Goal: Communication & Community: Answer question/provide support

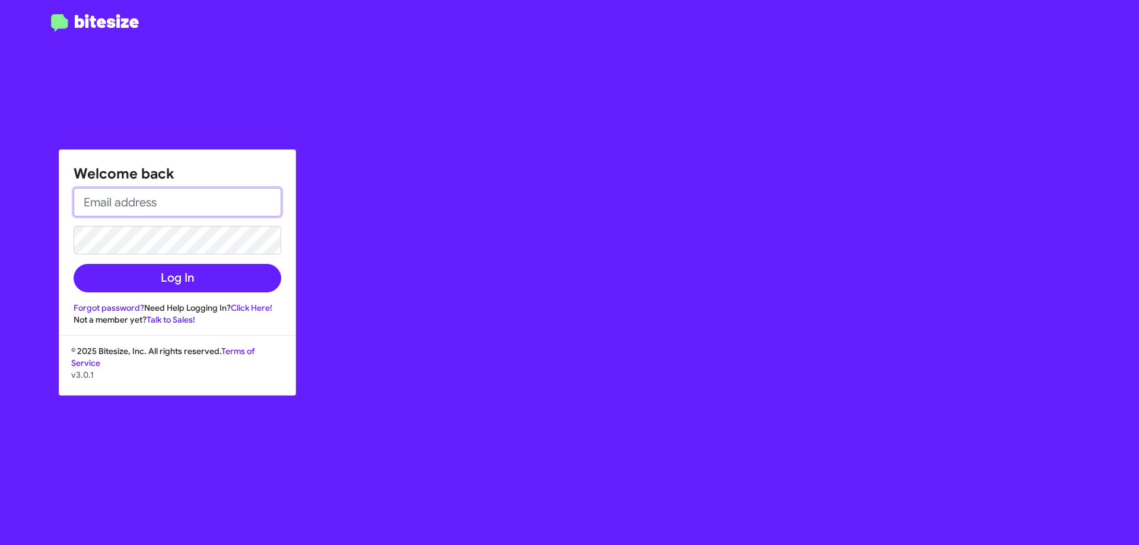
click at [83, 198] on input "email" at bounding box center [178, 202] width 208 height 28
type input "ccobb@donledford.com"
click at [74, 264] on button "Log In" at bounding box center [178, 278] width 208 height 28
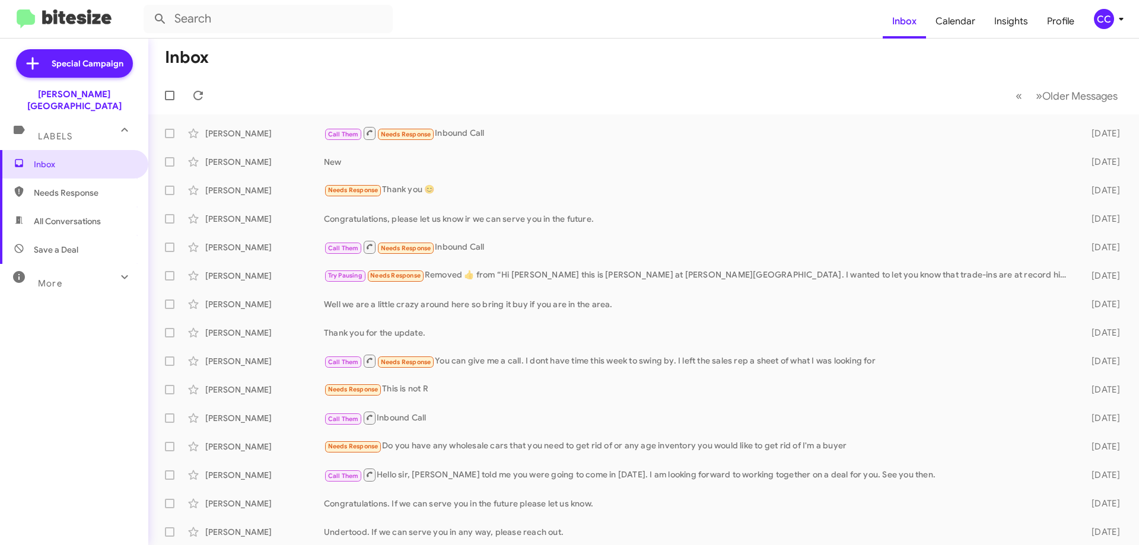
click at [45, 187] on span "Needs Response" at bounding box center [84, 193] width 101 height 12
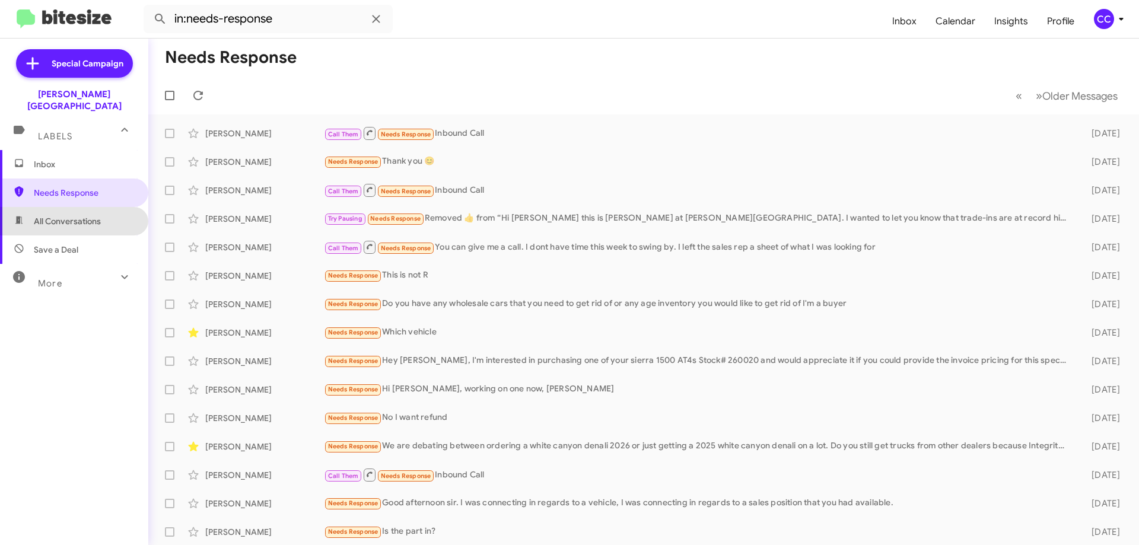
click at [79, 215] on span "All Conversations" at bounding box center [67, 221] width 67 height 12
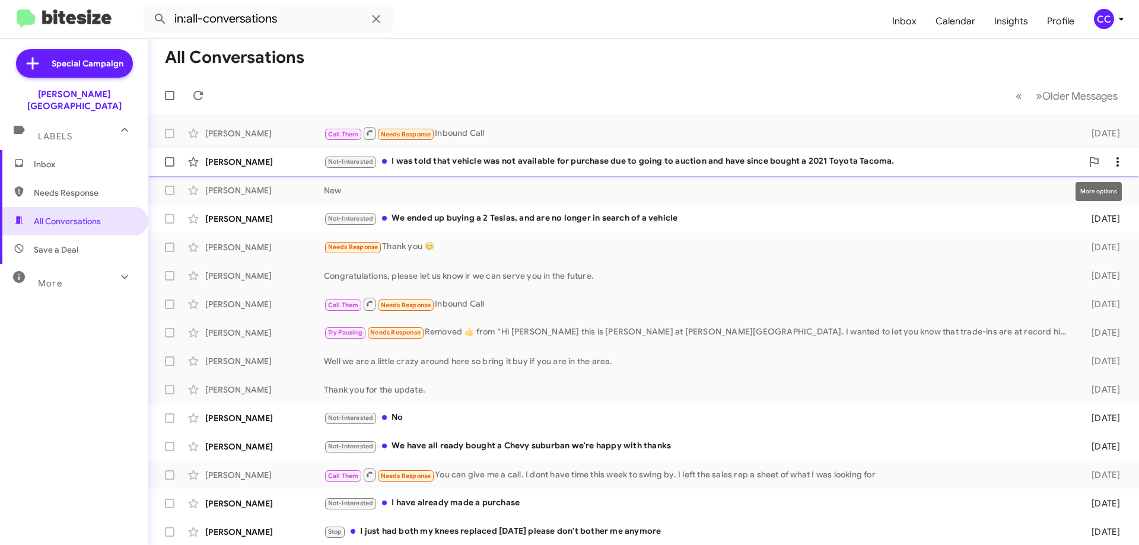
click at [1116, 160] on span at bounding box center [1118, 162] width 24 height 14
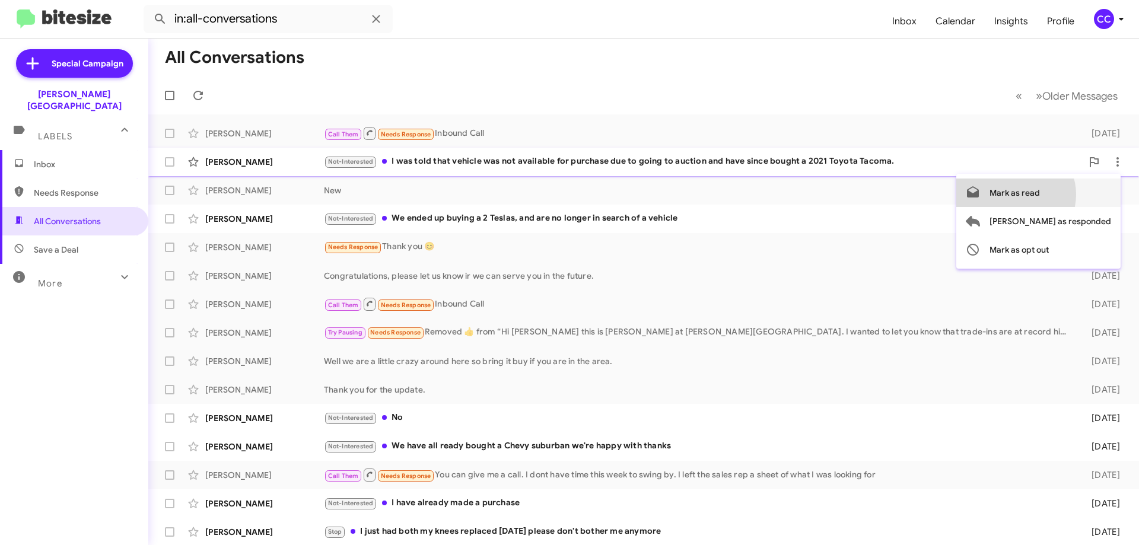
click at [1040, 195] on span "Mark as read" at bounding box center [1015, 193] width 50 height 28
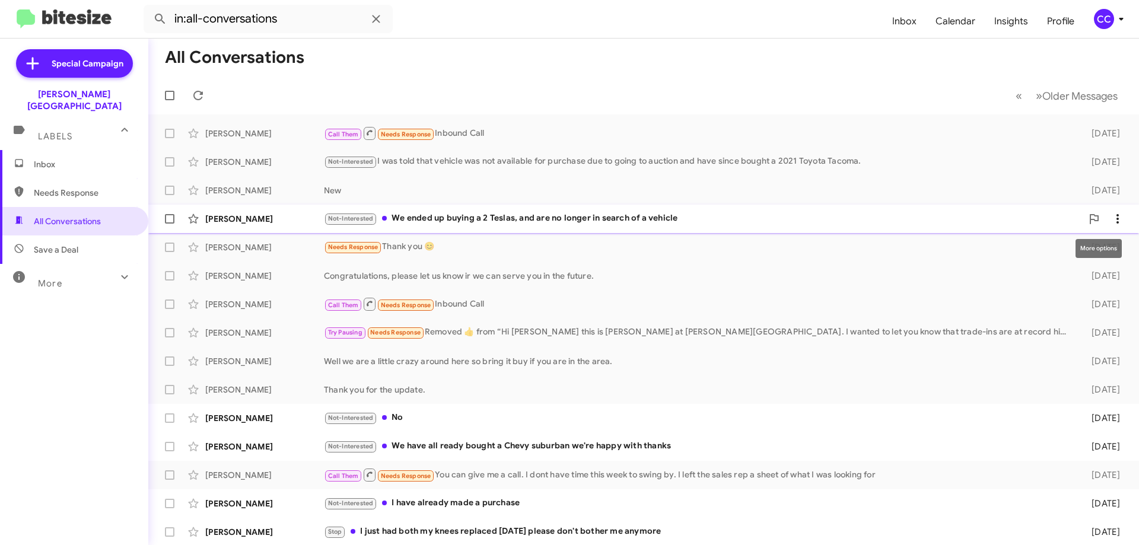
click at [1111, 215] on icon at bounding box center [1118, 219] width 14 height 14
click at [1073, 278] on span "Mark as responded" at bounding box center [1051, 278] width 122 height 28
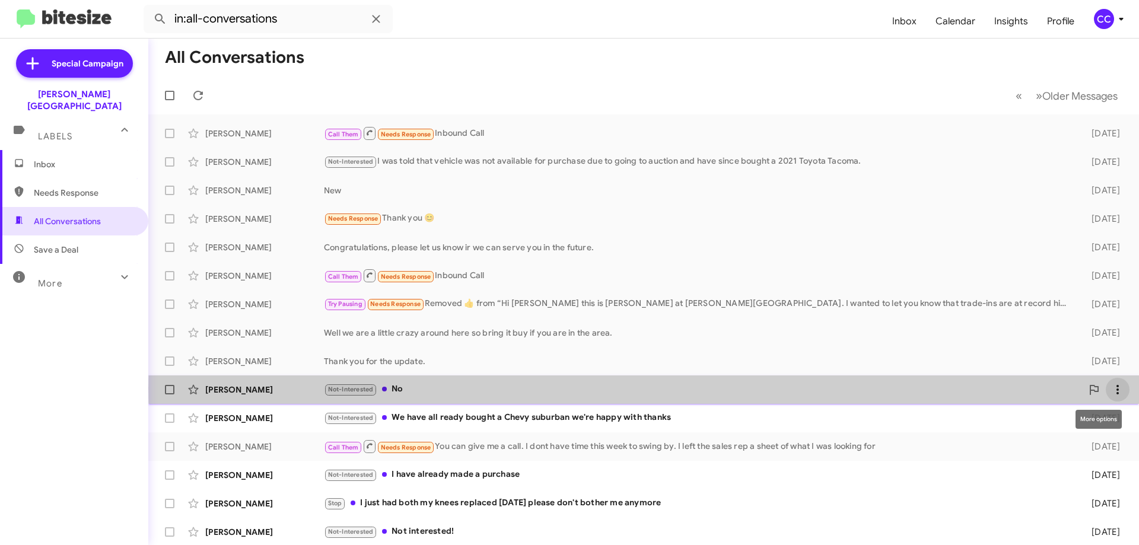
click at [1111, 389] on icon at bounding box center [1118, 390] width 14 height 14
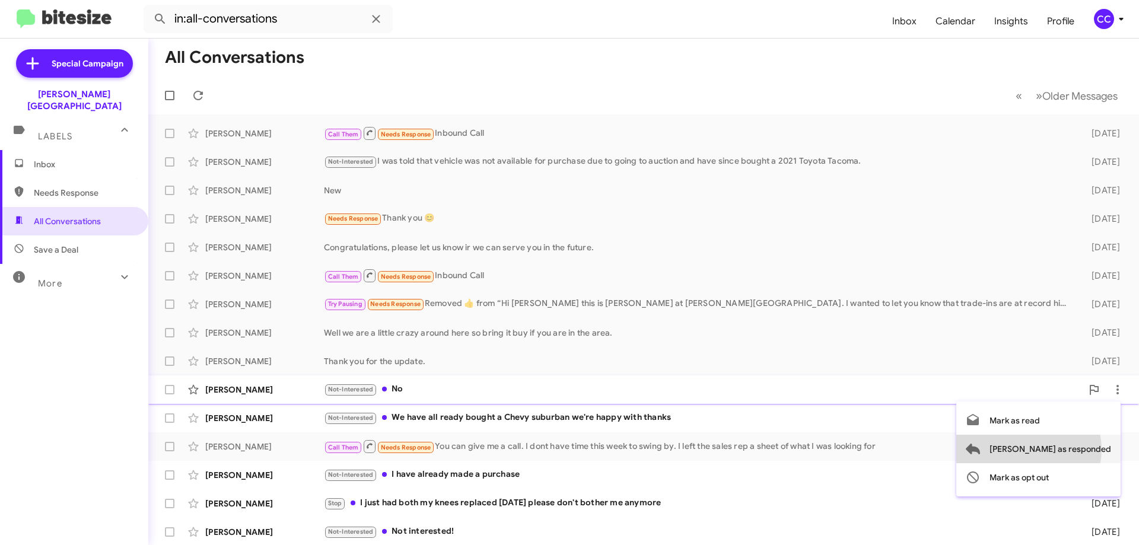
click at [1077, 450] on span "Mark as responded" at bounding box center [1051, 449] width 122 height 28
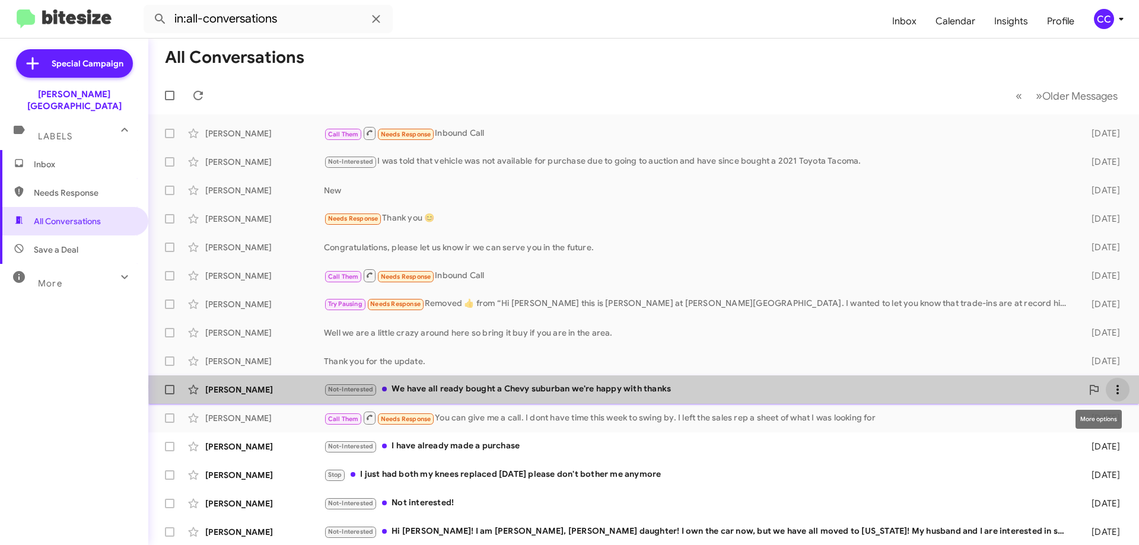
click at [1112, 387] on icon at bounding box center [1118, 390] width 14 height 14
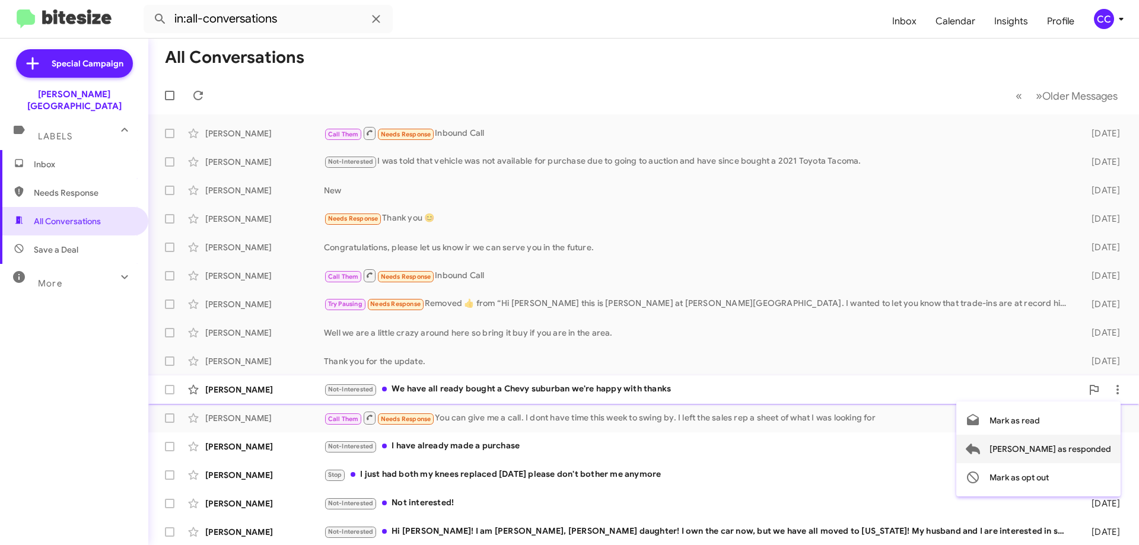
click at [1073, 444] on span "Mark as responded" at bounding box center [1051, 449] width 122 height 28
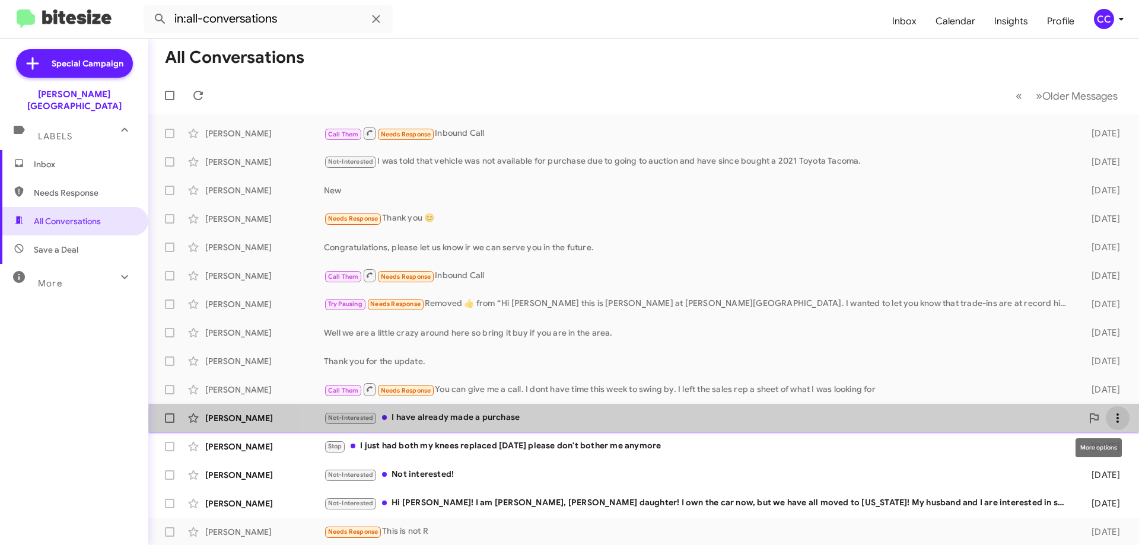
click at [1111, 419] on icon at bounding box center [1118, 418] width 14 height 14
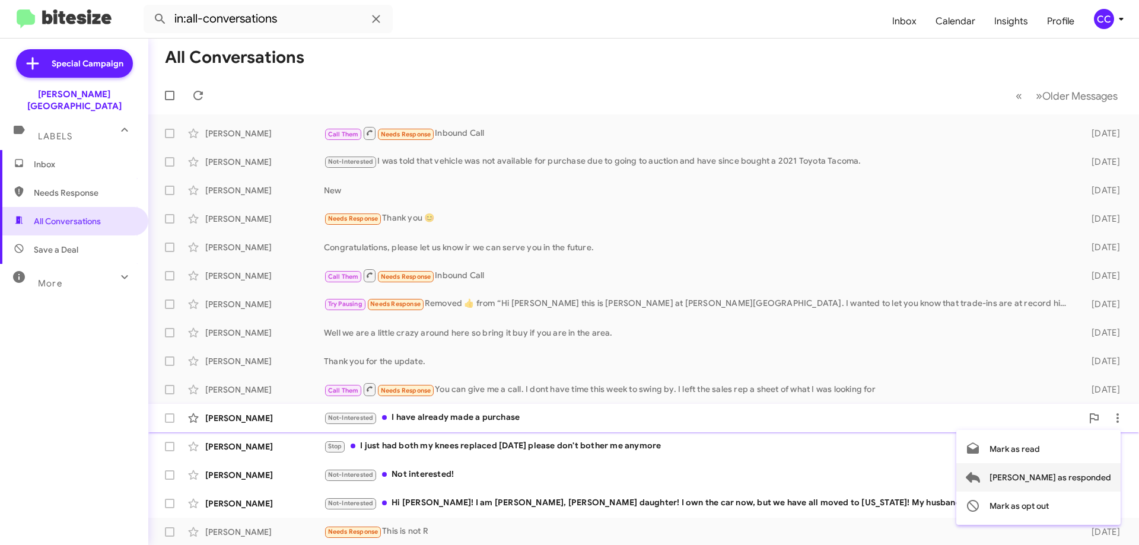
click at [1086, 475] on span "Mark as responded" at bounding box center [1051, 477] width 122 height 28
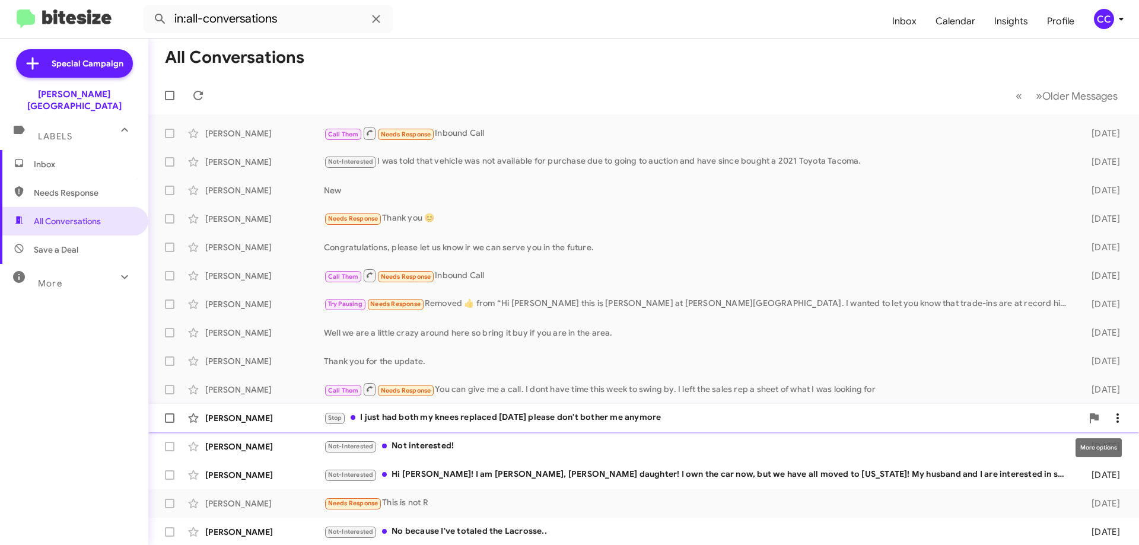
click at [1112, 411] on icon at bounding box center [1118, 418] width 14 height 14
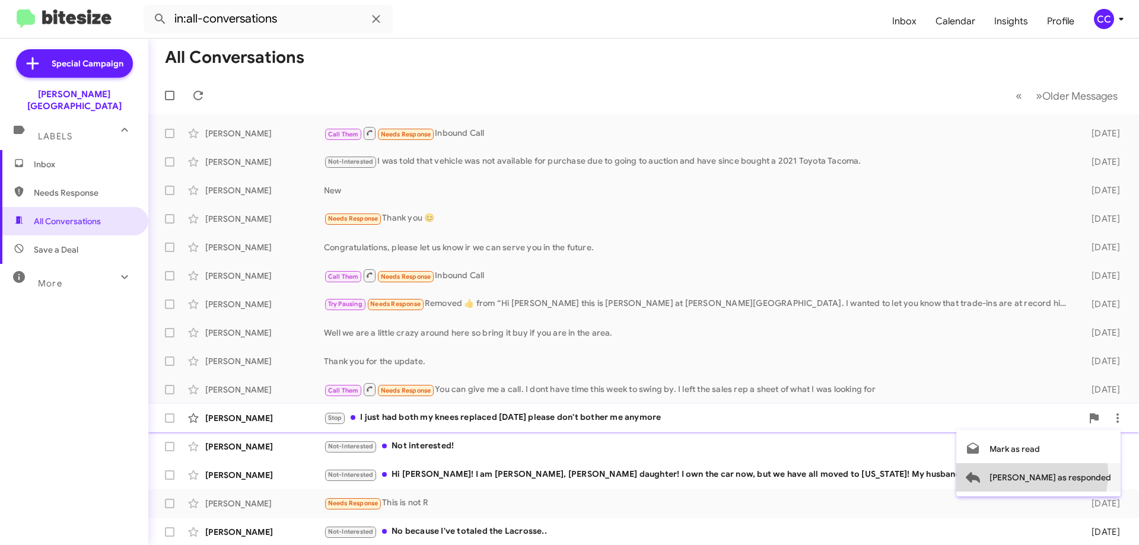
click at [1079, 475] on span "Mark as responded" at bounding box center [1051, 477] width 122 height 28
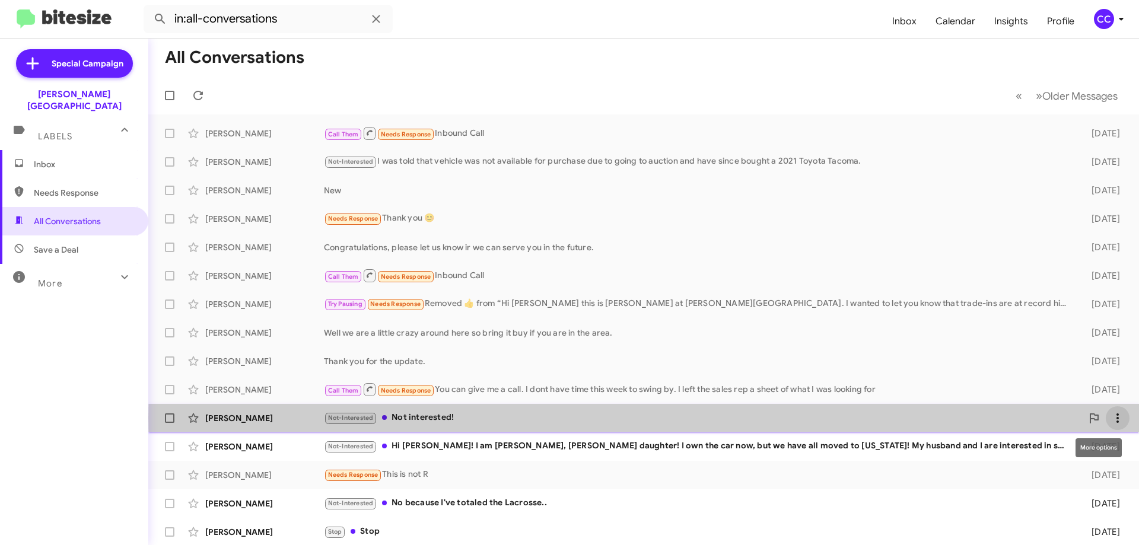
click at [1117, 418] on span at bounding box center [1118, 418] width 24 height 14
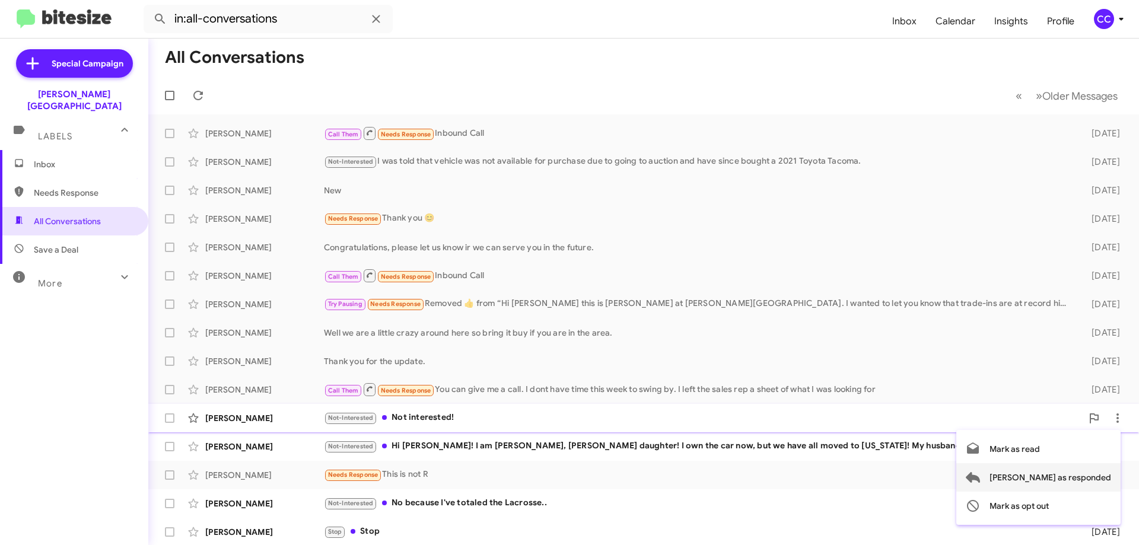
click at [1069, 475] on span "Mark as responded" at bounding box center [1051, 477] width 122 height 28
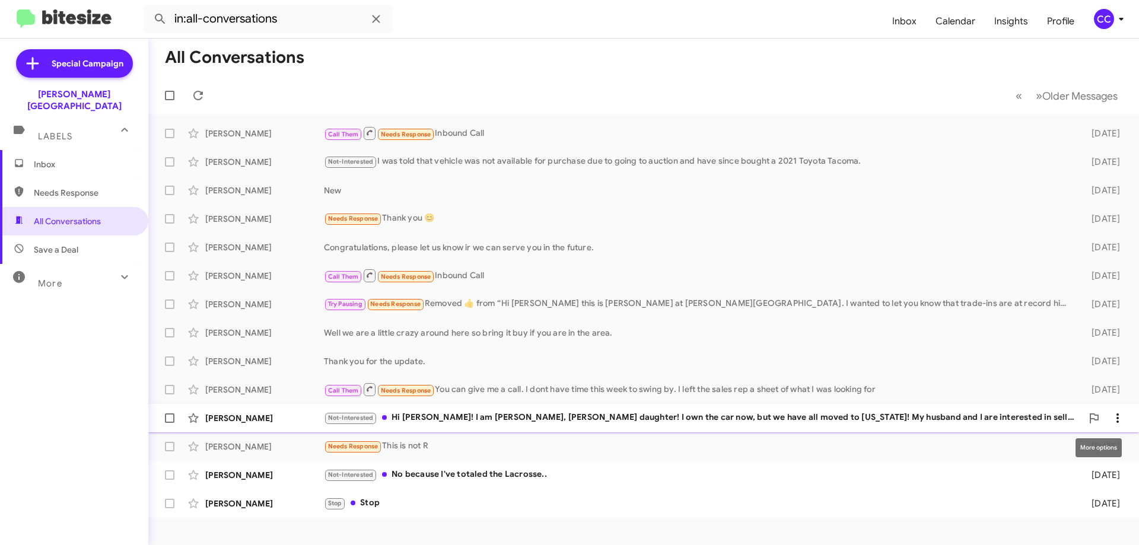
click at [1118, 419] on icon at bounding box center [1118, 418] width 2 height 9
click at [1081, 474] on span "Mark as responded" at bounding box center [1060, 477] width 122 height 28
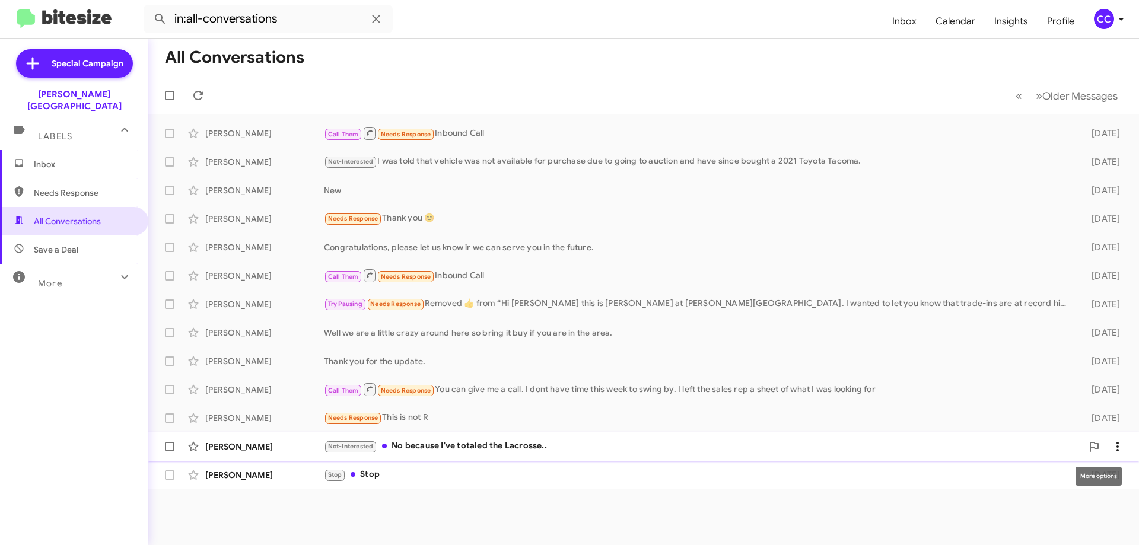
click at [1121, 442] on icon at bounding box center [1118, 447] width 14 height 14
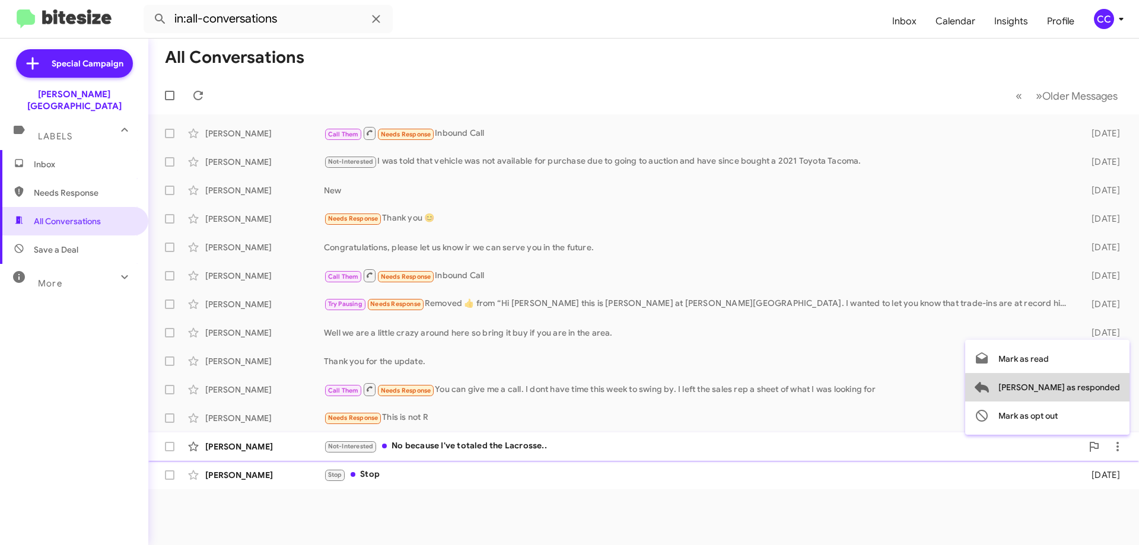
click at [1098, 388] on span "Mark as responded" at bounding box center [1060, 387] width 122 height 28
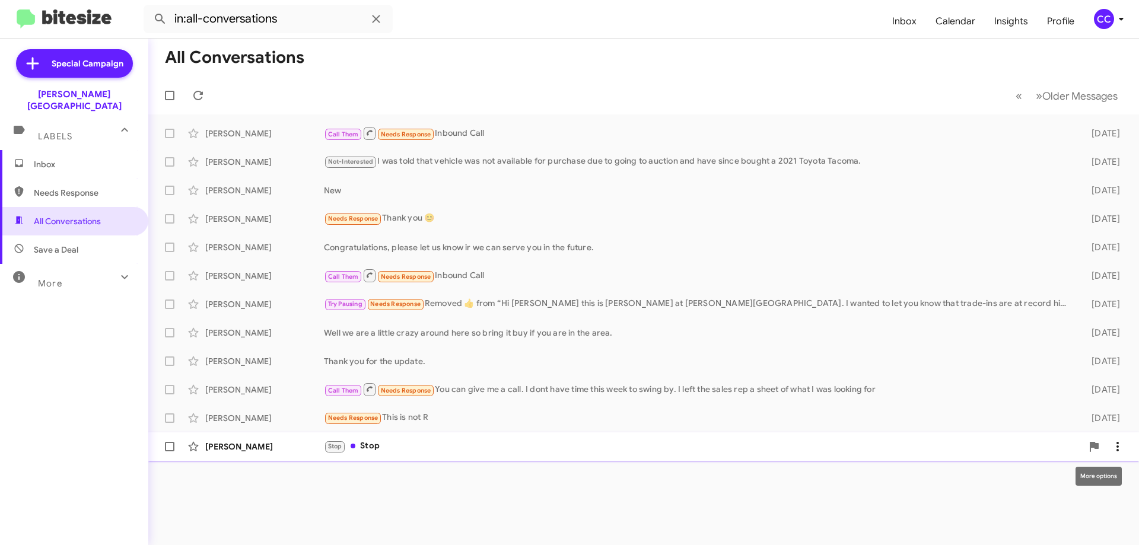
click at [1114, 443] on icon at bounding box center [1118, 447] width 14 height 14
click at [1049, 492] on span "Mark as responded" at bounding box center [1024, 477] width 50 height 28
click at [47, 188] on span "Needs Response" at bounding box center [74, 193] width 148 height 28
type input "in:needs-response"
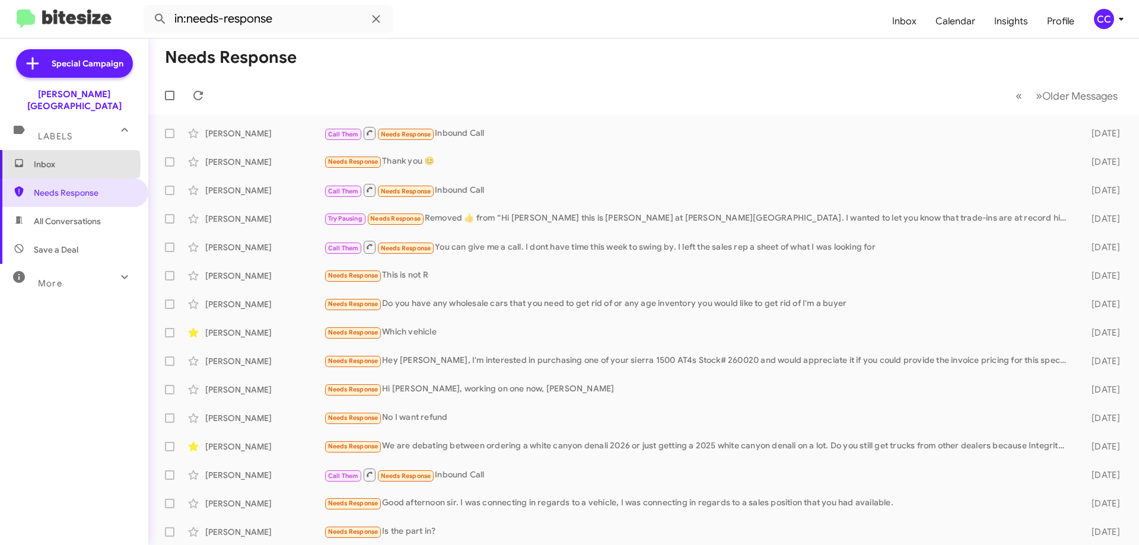
click at [39, 158] on span "Inbox" at bounding box center [84, 164] width 101 height 12
